Goal: Find specific page/section: Find specific page/section

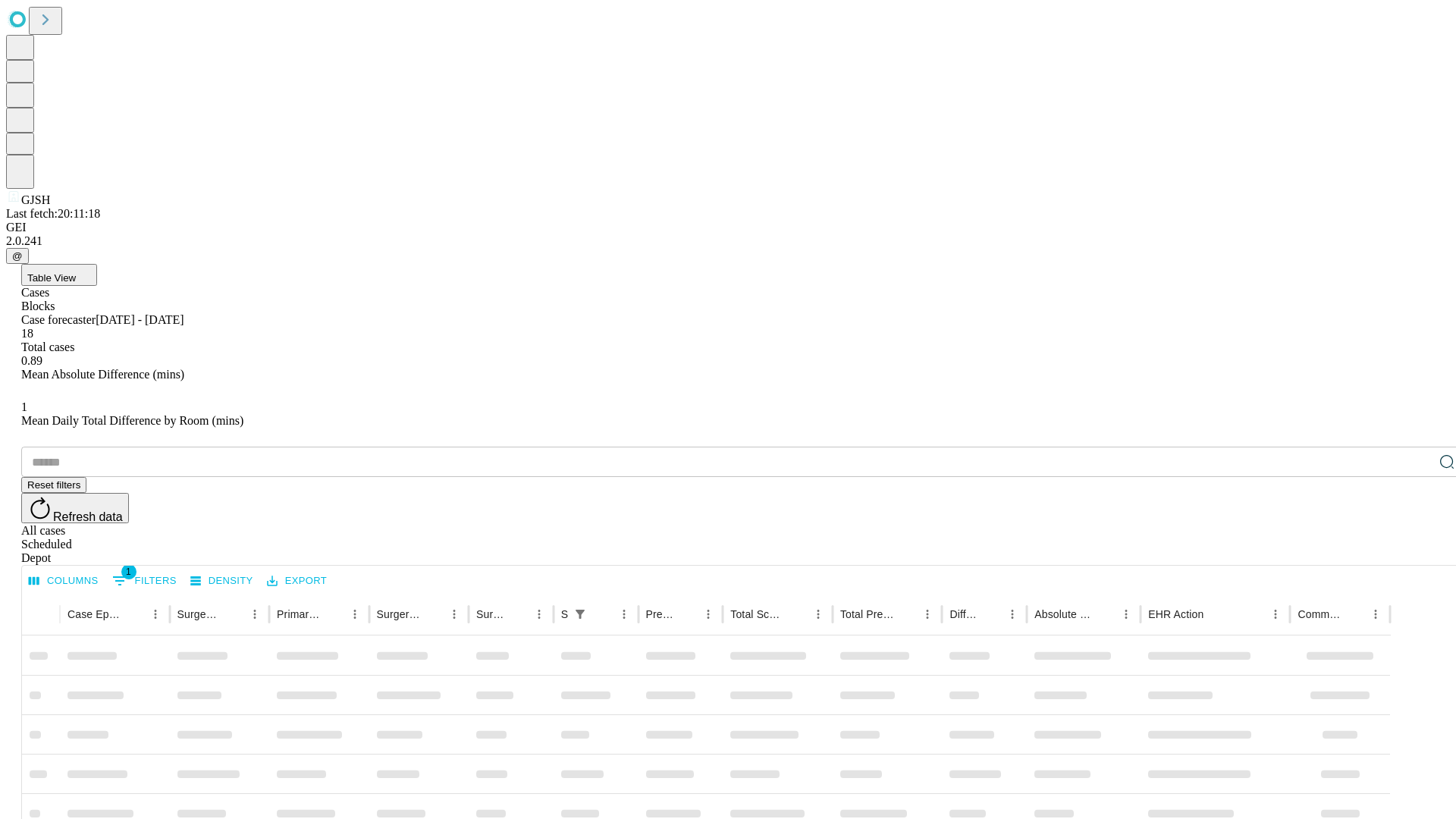
click at [1416, 551] on div "Depot" at bounding box center [742, 557] width 1443 height 13
